Goal: Book appointment/travel/reservation

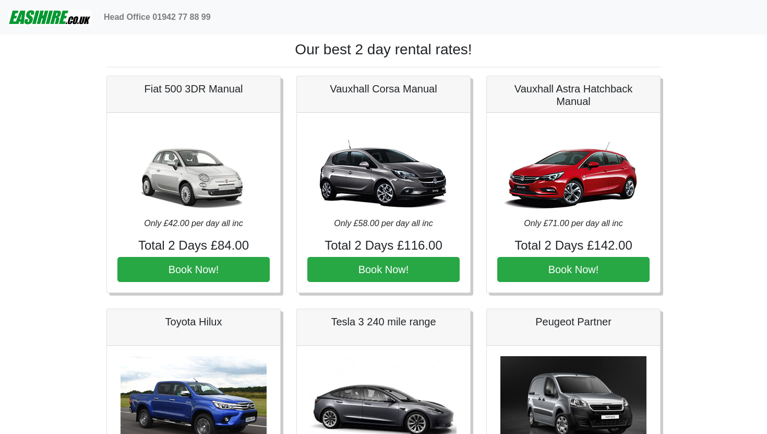
click at [59, 16] on img at bounding box center [49, 17] width 83 height 21
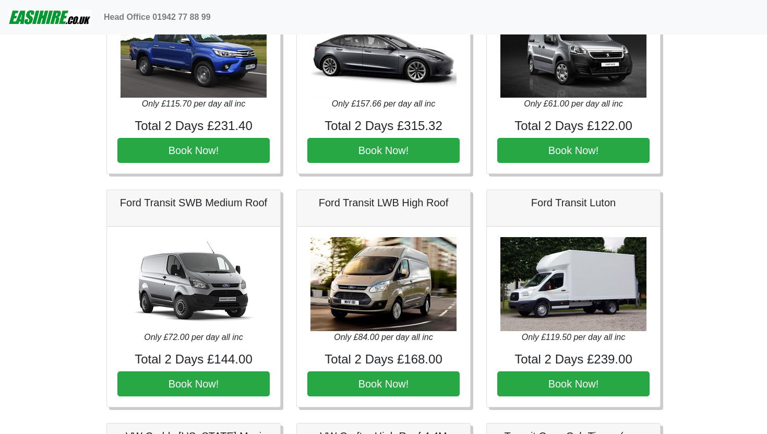
scroll to position [357, 0]
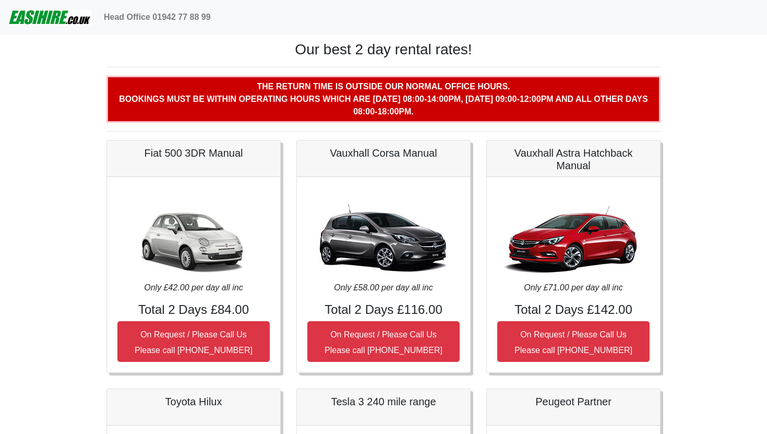
click at [54, 16] on img at bounding box center [49, 17] width 83 height 21
click at [87, 15] on img at bounding box center [49, 17] width 83 height 21
